Goal: Task Accomplishment & Management: Use online tool/utility

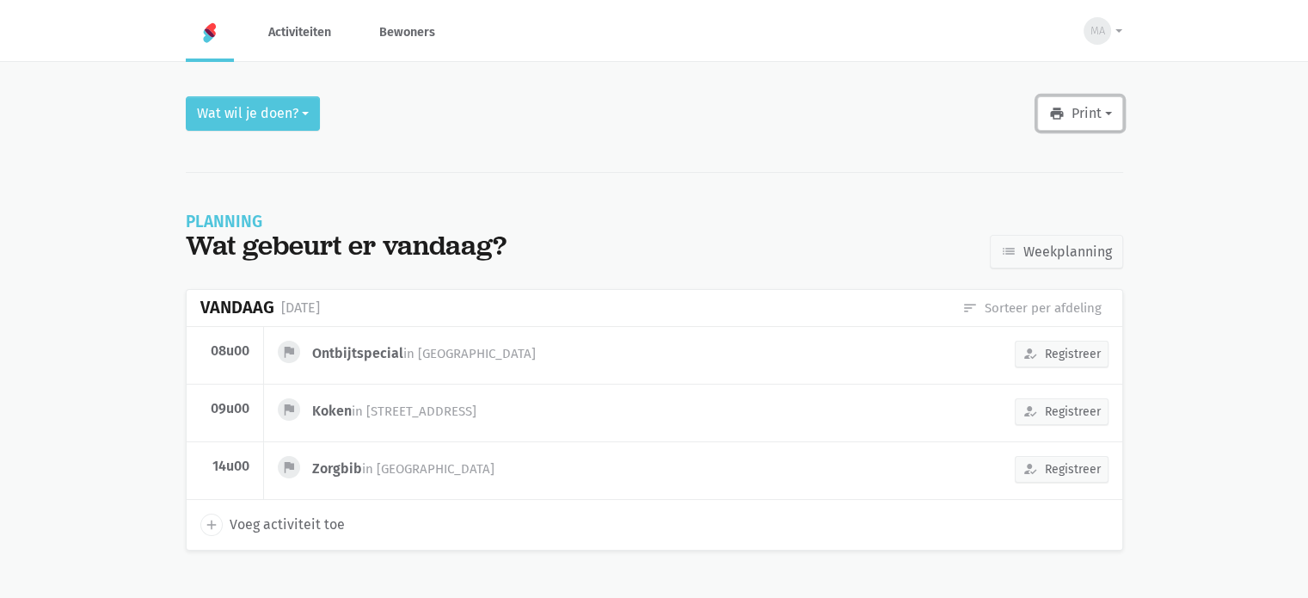
click at [1085, 109] on button "print Print" at bounding box center [1080, 113] width 85 height 34
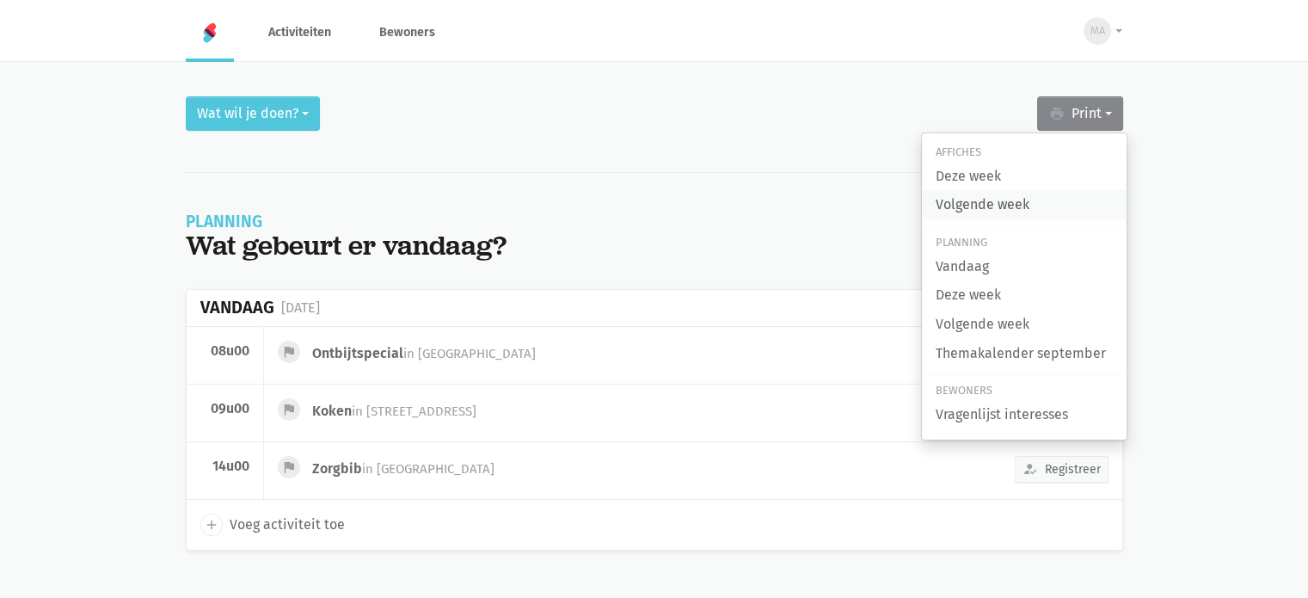
click at [977, 206] on link "Volgende week" at bounding box center [1024, 204] width 205 height 29
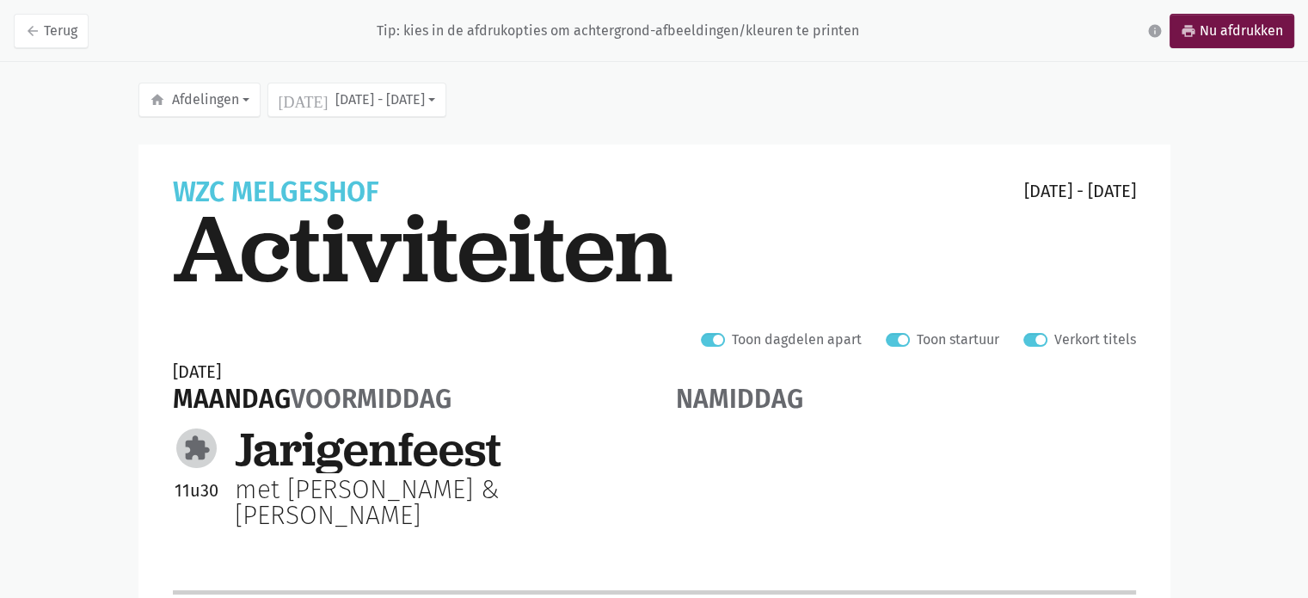
click at [1055, 336] on label "Verkort titels" at bounding box center [1096, 340] width 82 height 22
click at [1038, 336] on input "Verkort titels" at bounding box center [1031, 338] width 14 height 18
checkbox input "false"
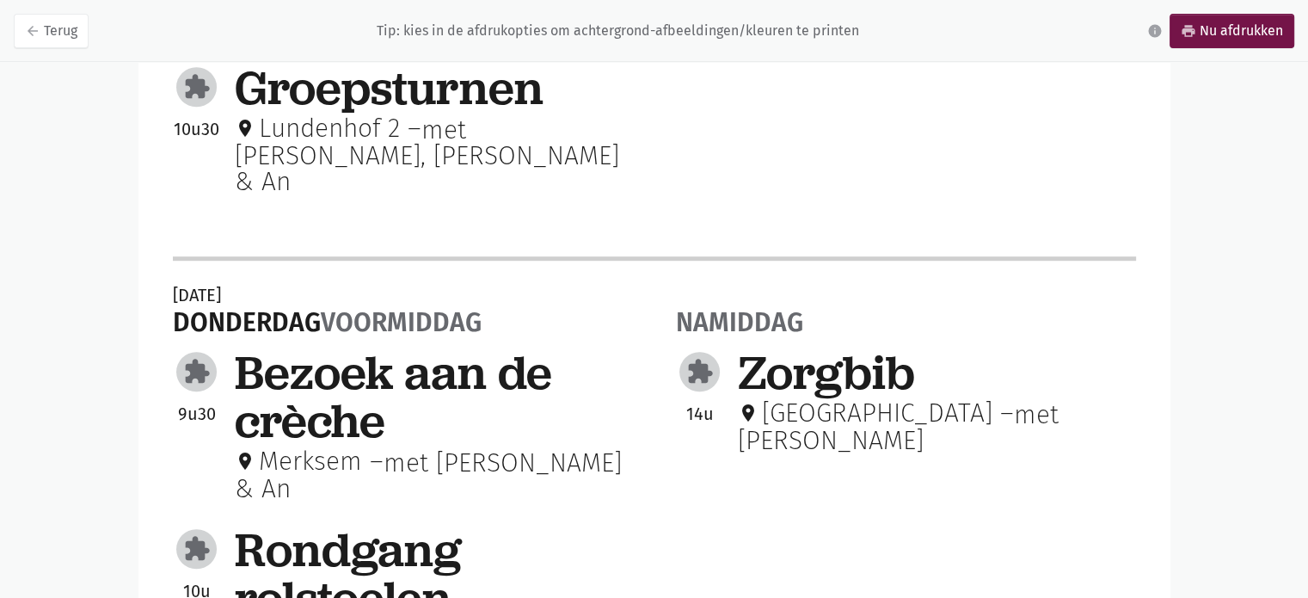
scroll to position [1332, 0]
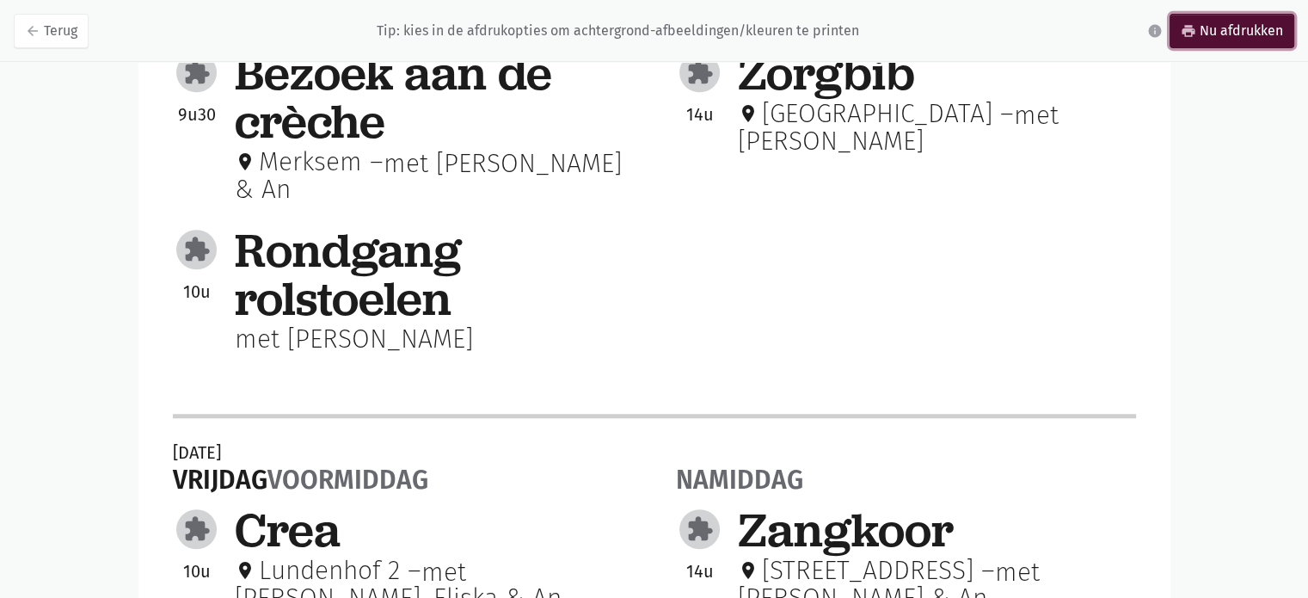
click at [1219, 28] on link "print Nu afdrukken" at bounding box center [1232, 31] width 125 height 34
